Goal: Information Seeking & Learning: Learn about a topic

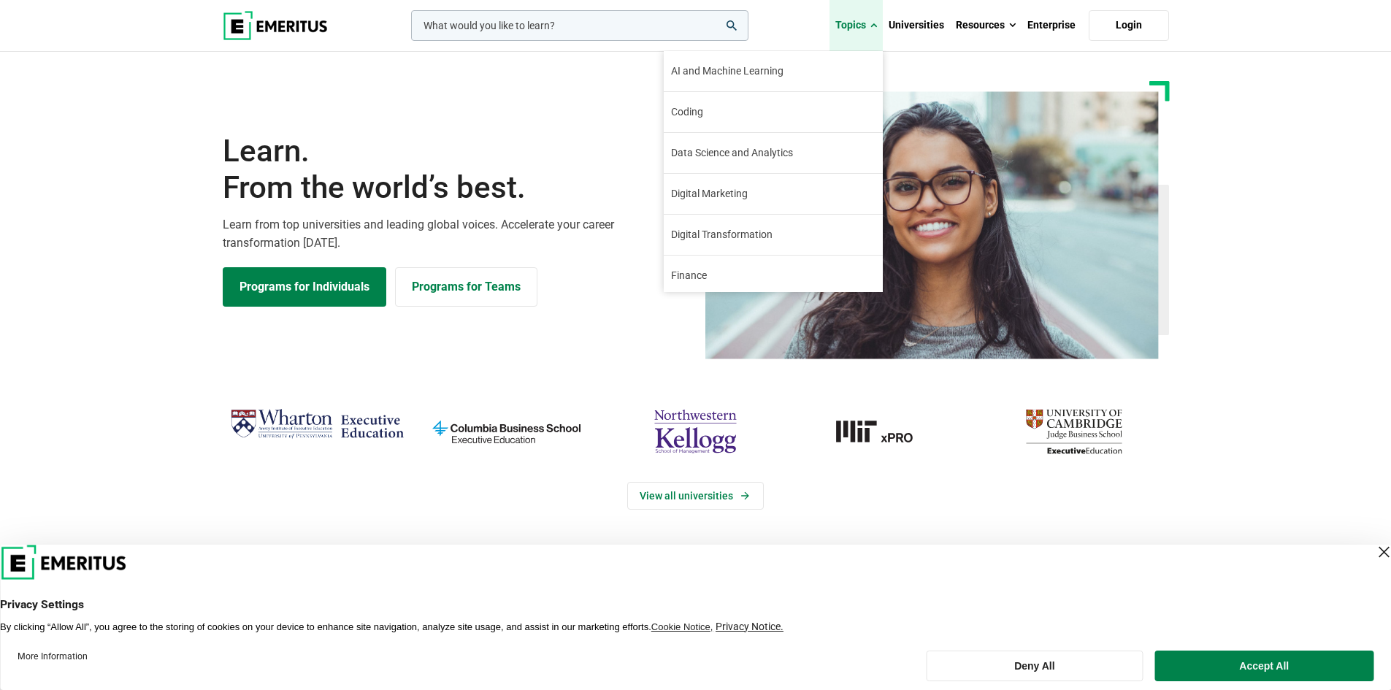
click at [868, 21] on link "Topics" at bounding box center [855, 25] width 53 height 51
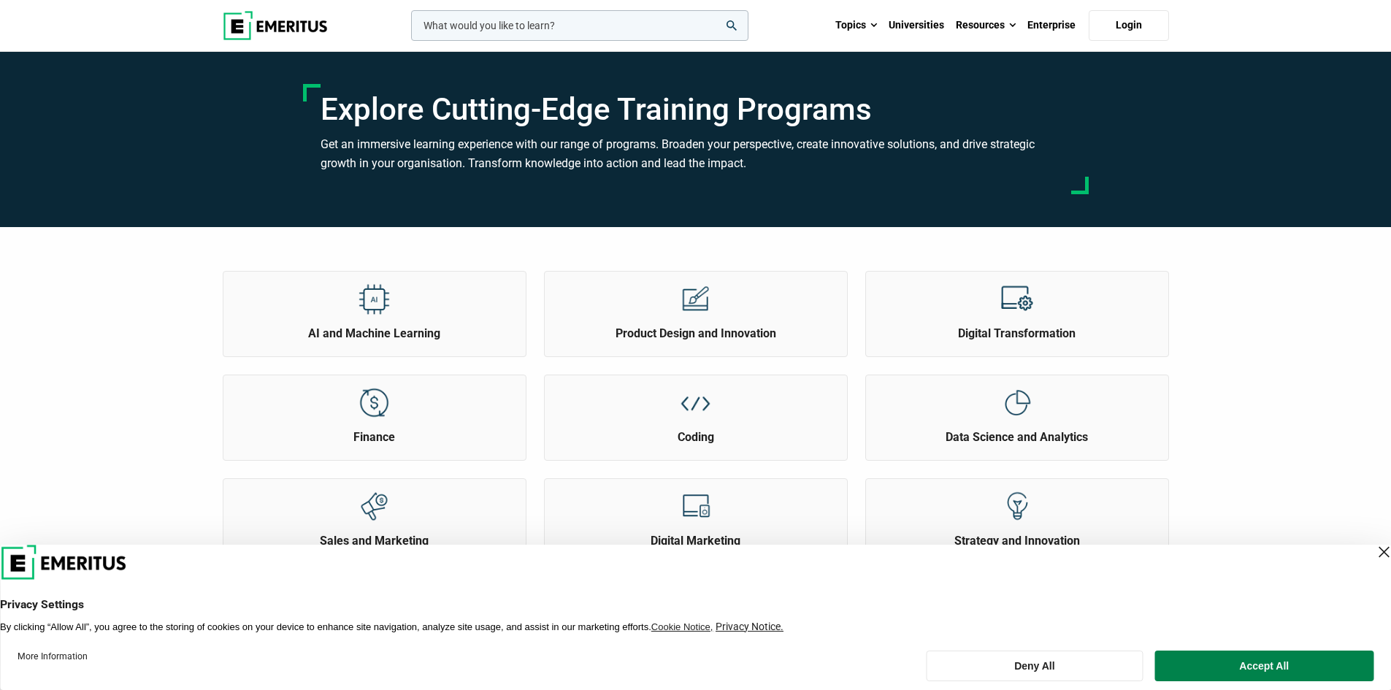
click at [564, 34] on input "woocommerce-product-search-field-0" at bounding box center [579, 25] width 337 height 31
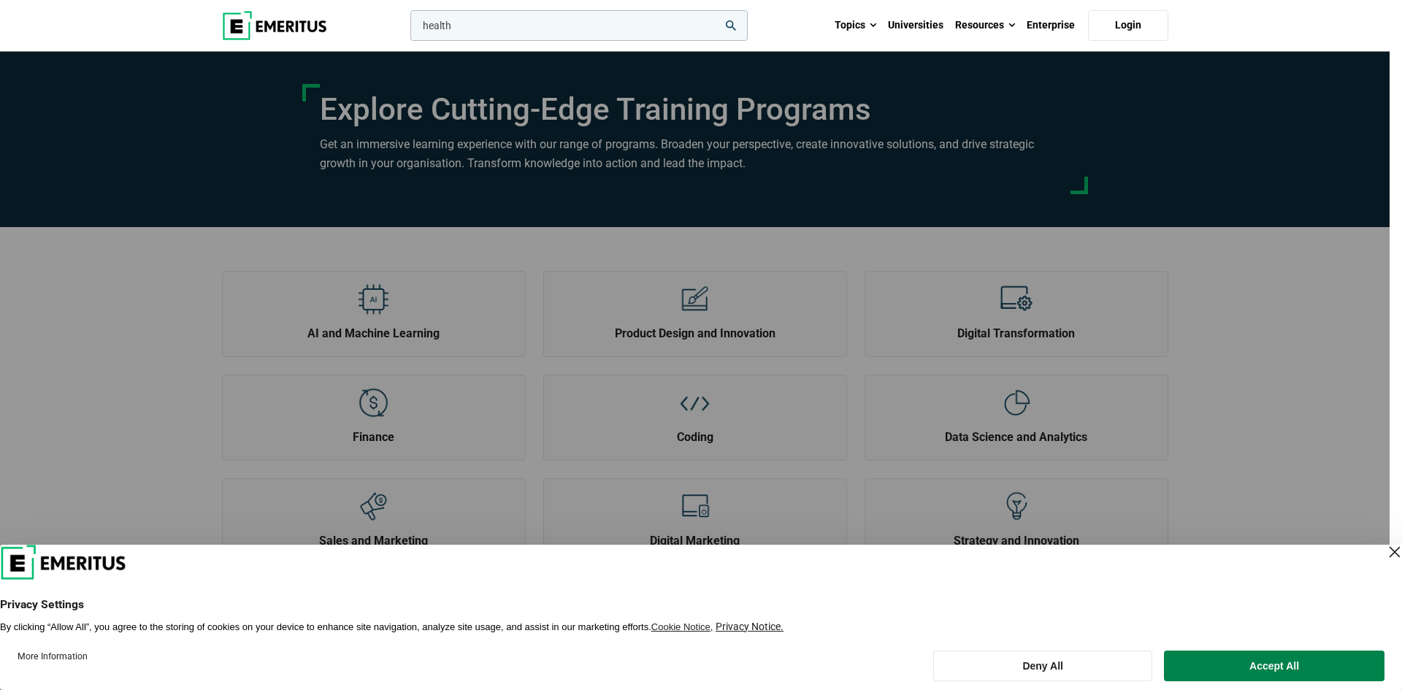
type input "health"
click at [407, 29] on button "search" at bounding box center [407, 29] width 0 height 0
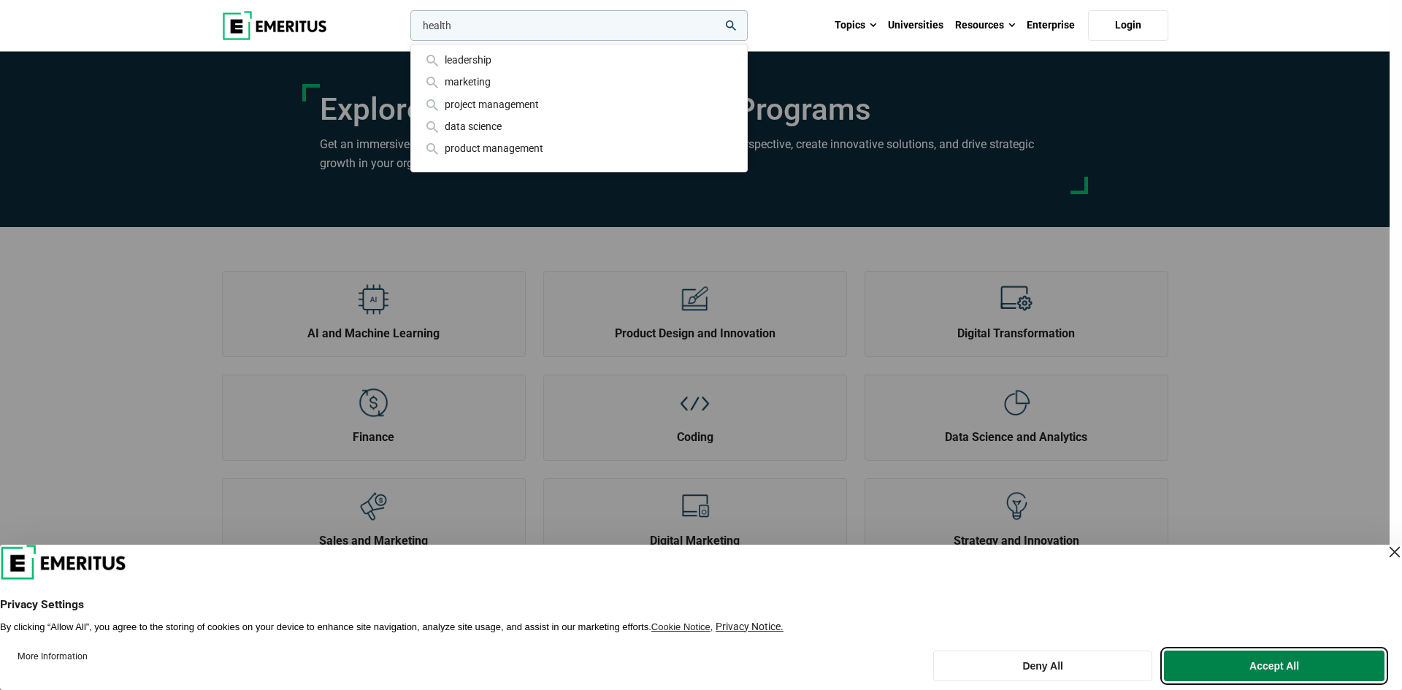
click at [1241, 672] on button "Accept All" at bounding box center [1274, 665] width 220 height 31
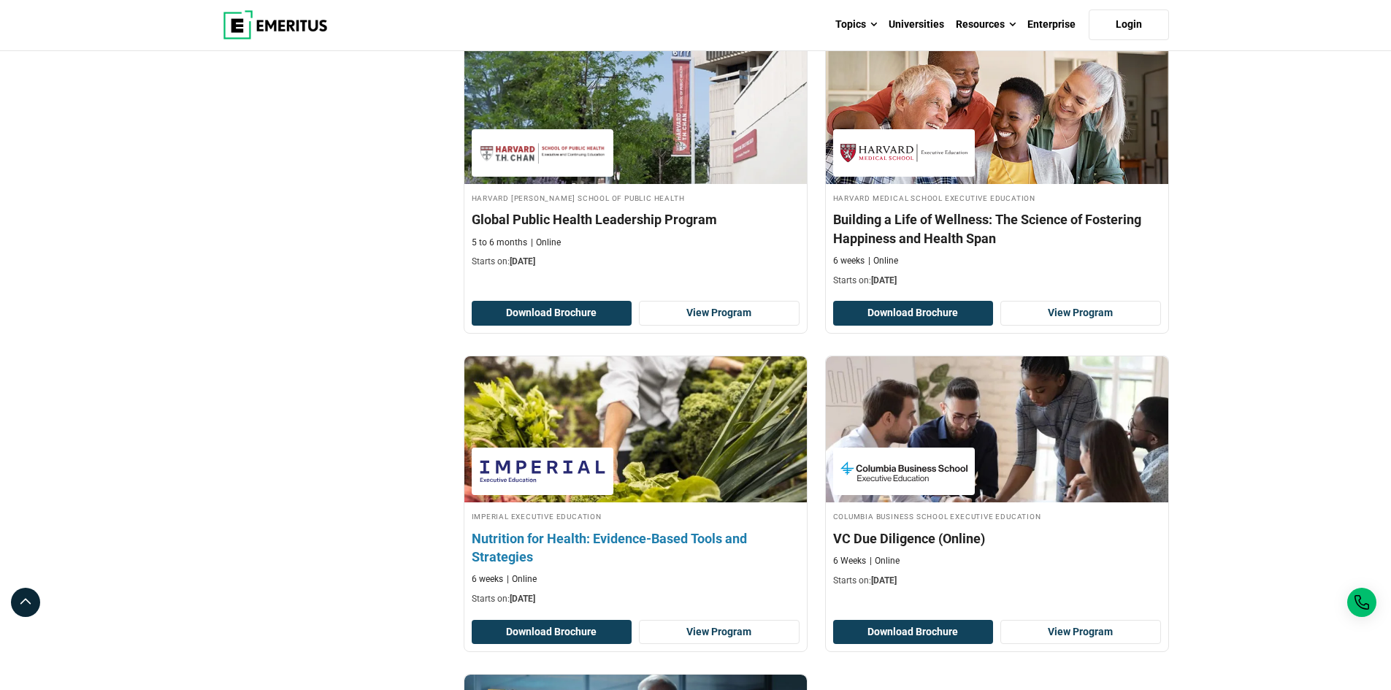
scroll to position [1460, 0]
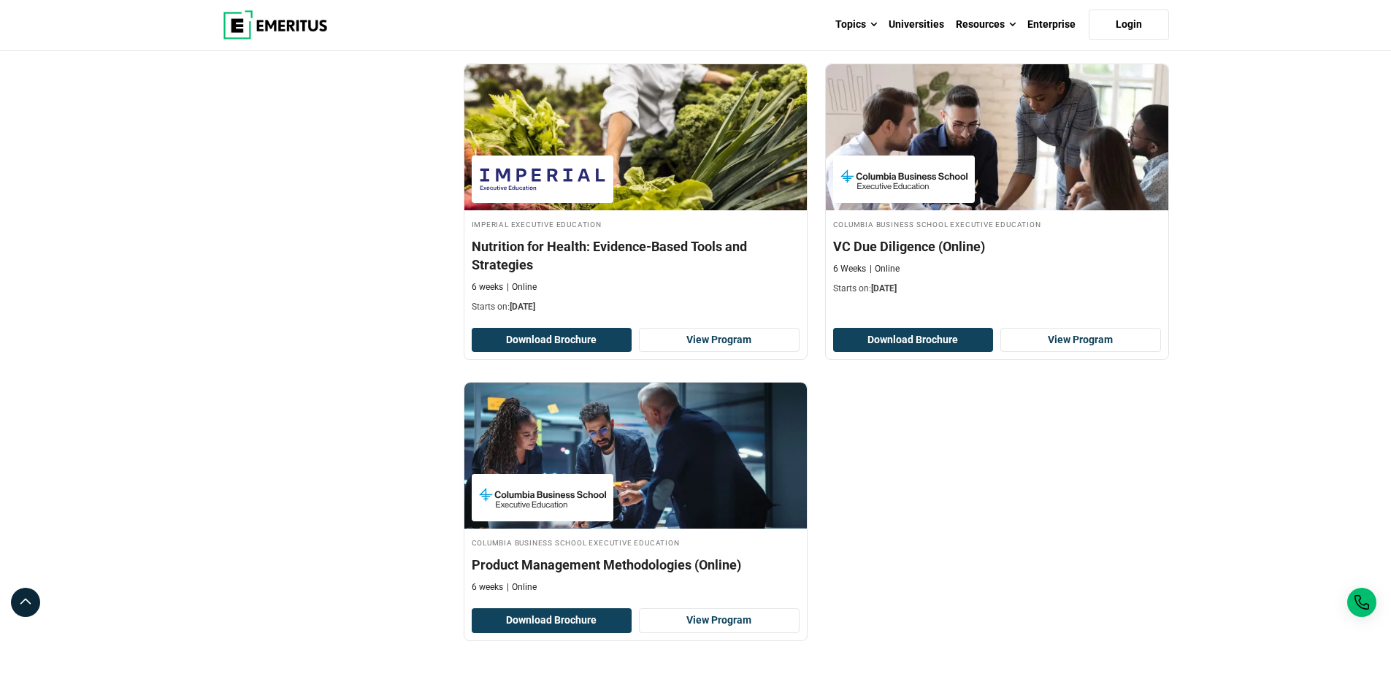
drag, startPoint x: 663, startPoint y: 563, endPoint x: 1048, endPoint y: 513, distance: 388.8
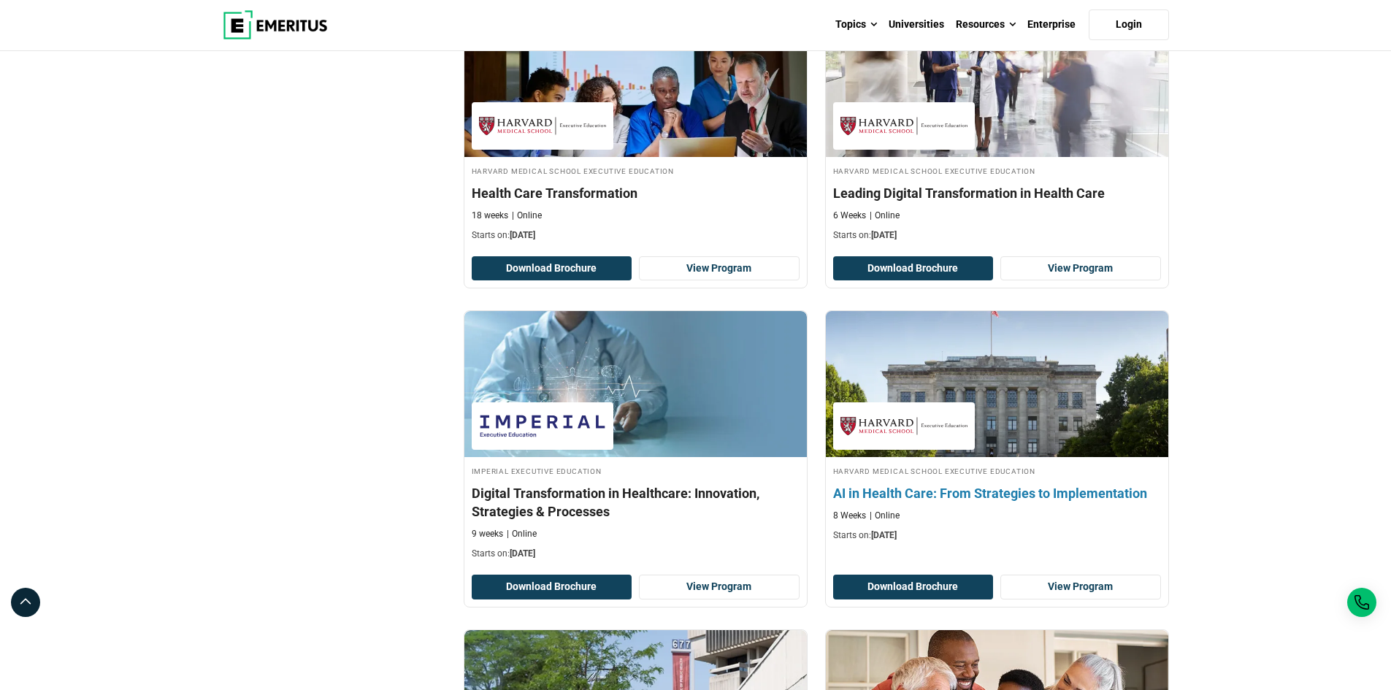
scroll to position [657, 0]
